Goal: Task Accomplishment & Management: Use online tool/utility

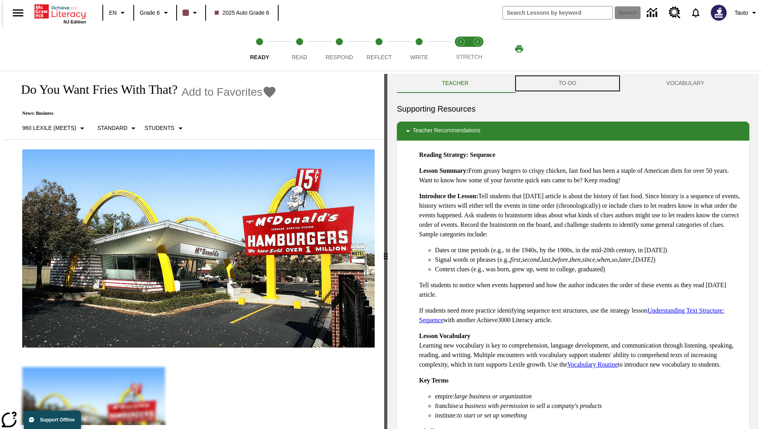
click at [568, 83] on button "TO-DO" at bounding box center [568, 83] width 108 height 19
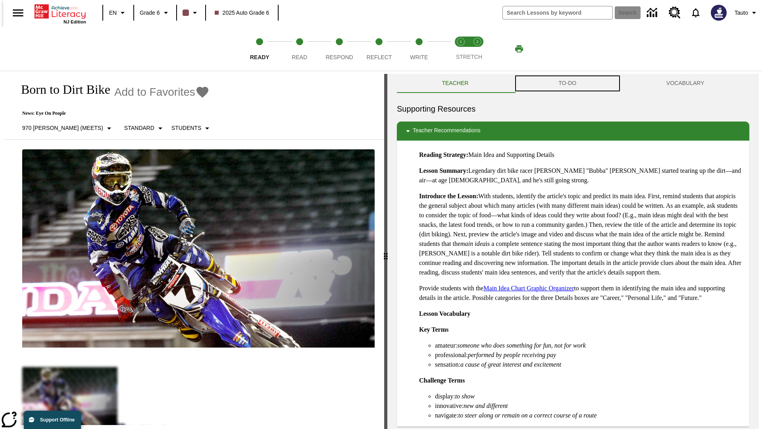
click at [568, 83] on button "TO-DO" at bounding box center [568, 83] width 108 height 19
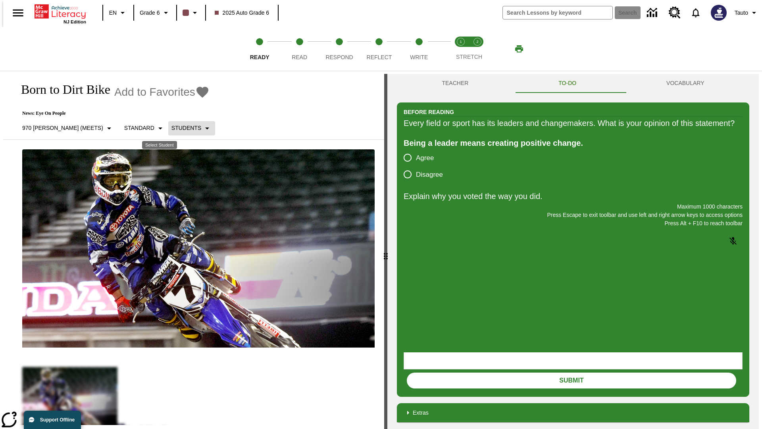
click at [171, 128] on p "Students" at bounding box center [186, 128] width 30 height 8
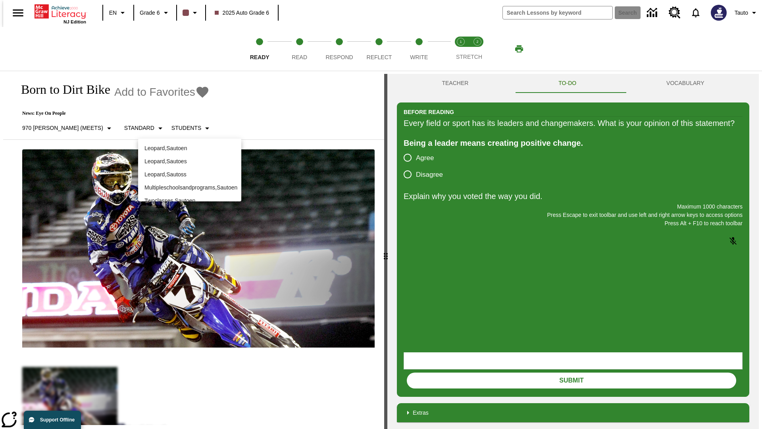
click at [190, 145] on p "Leopard , Sautoen" at bounding box center [189, 148] width 91 height 8
